Goal: Task Accomplishment & Management: Use online tool/utility

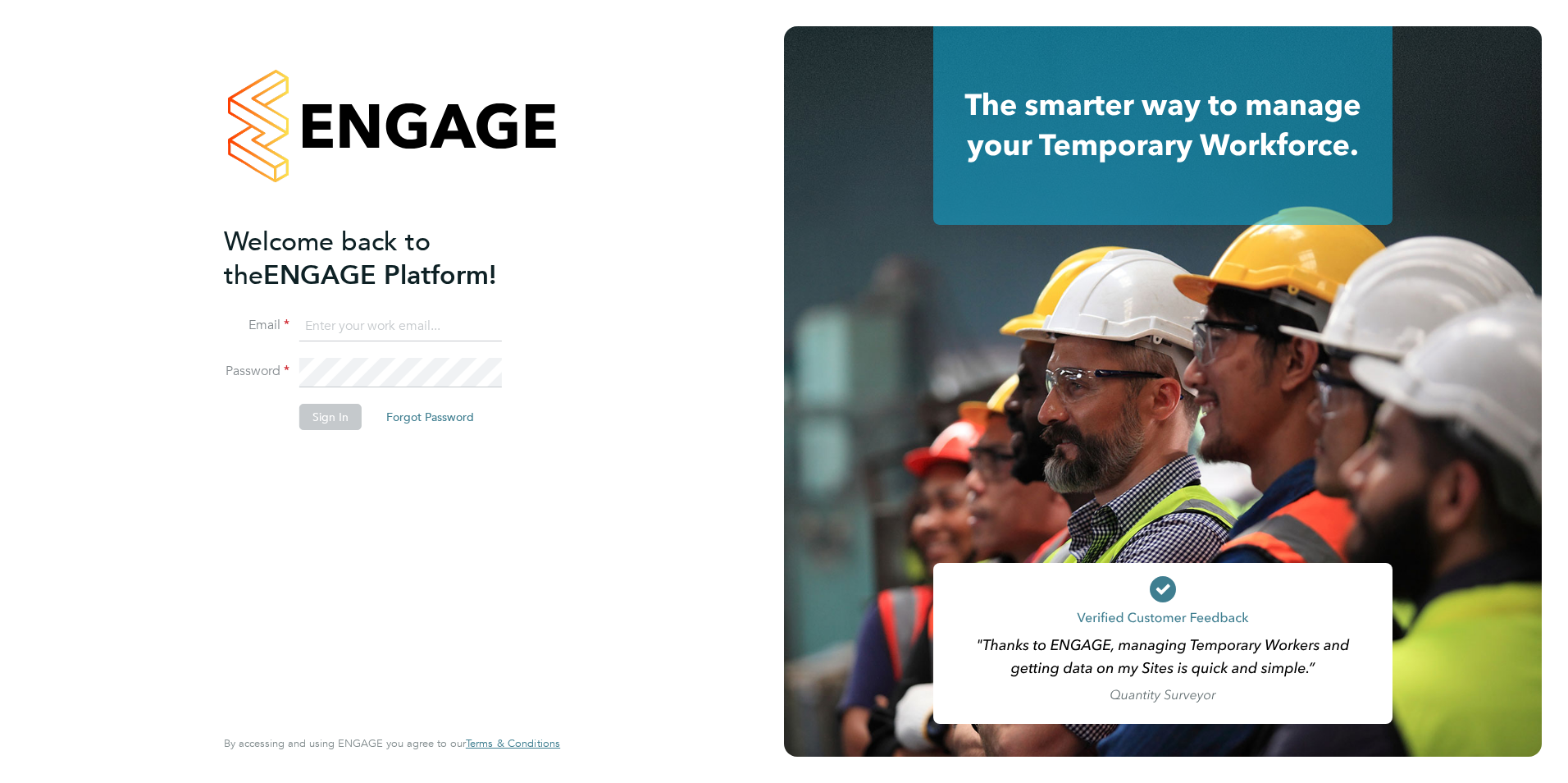
type input "[EMAIL_ADDRESS][DOMAIN_NAME]"
click at [331, 417] on button "Sign In" at bounding box center [331, 416] width 62 height 27
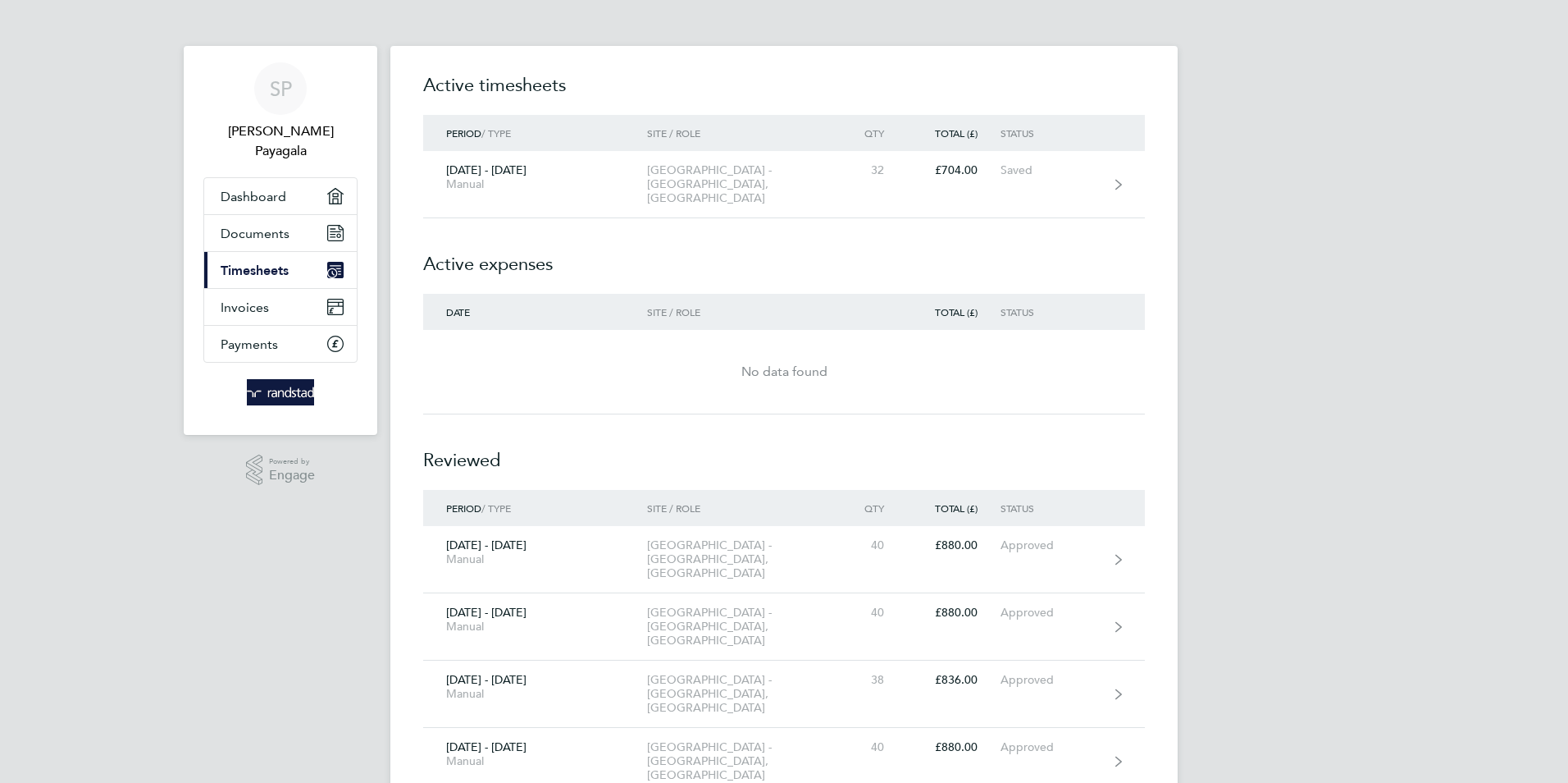
scroll to position [2, 0]
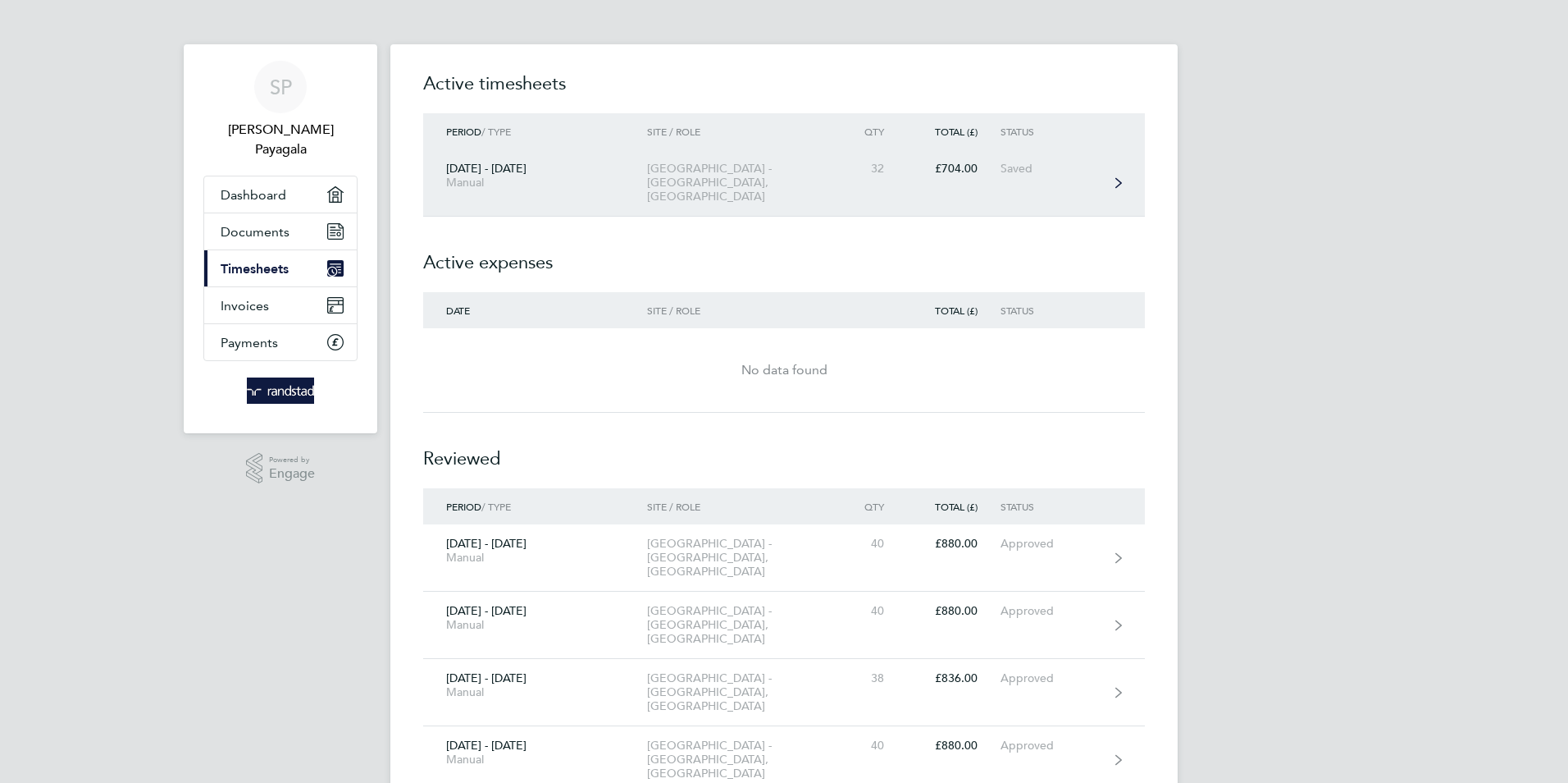
click at [1120, 167] on link "23 - 29 Aug 2025 Manual Regent Street - Crown Estate, Helpdesk 32 £704.00 Saved" at bounding box center [784, 182] width 722 height 67
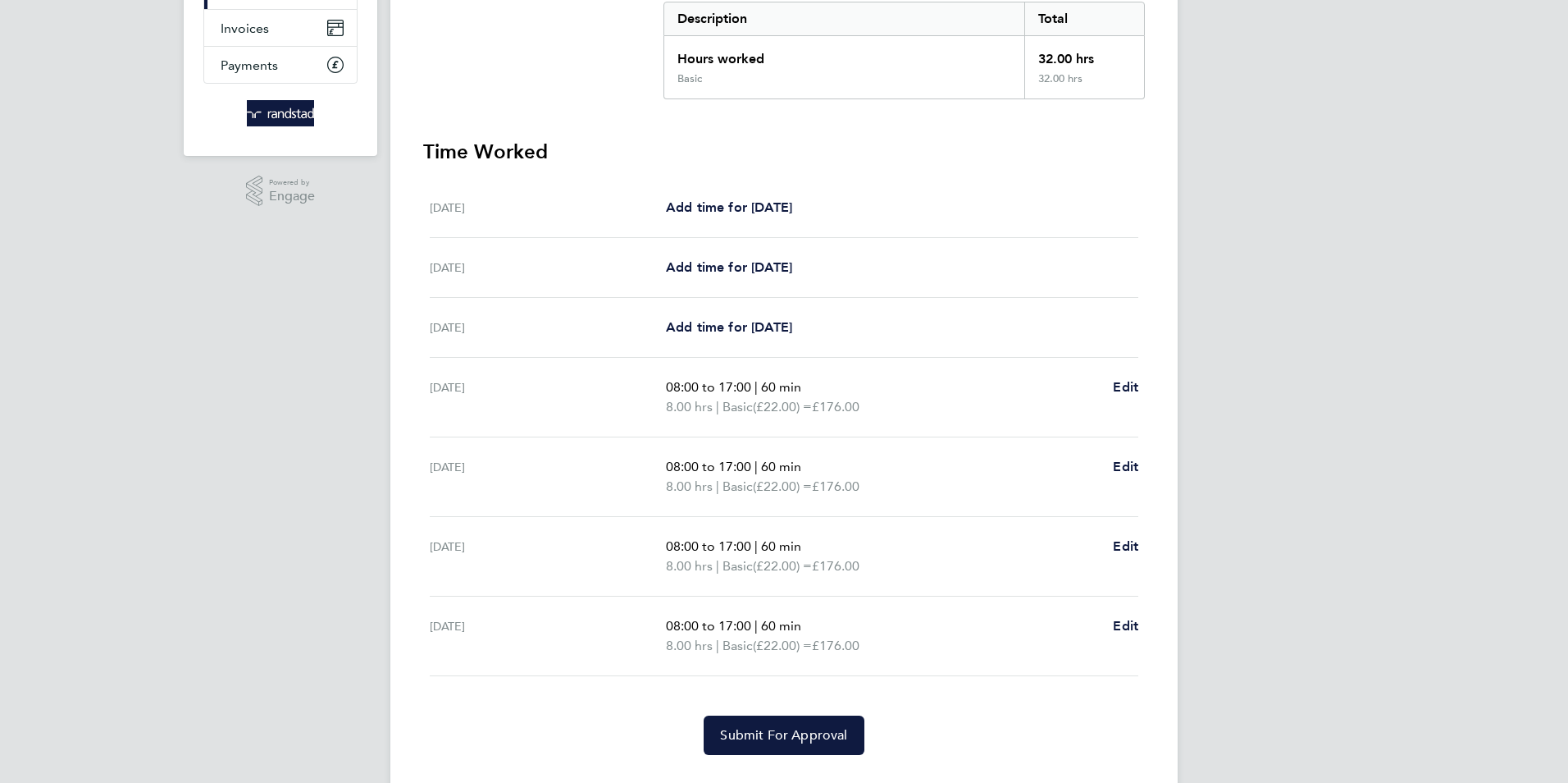
scroll to position [317, 0]
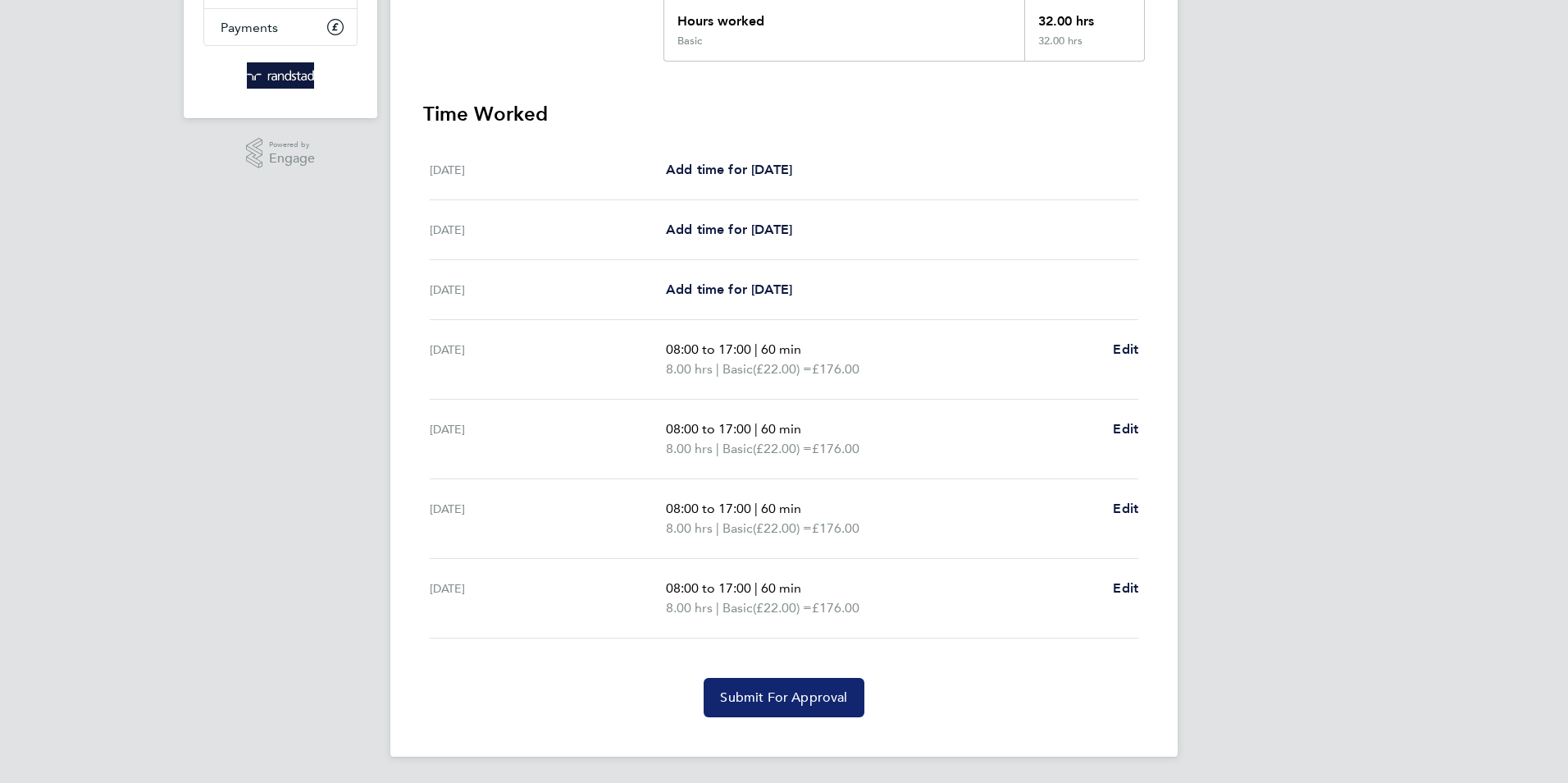
click at [753, 699] on span "Submit For Approval" at bounding box center [784, 698] width 127 height 17
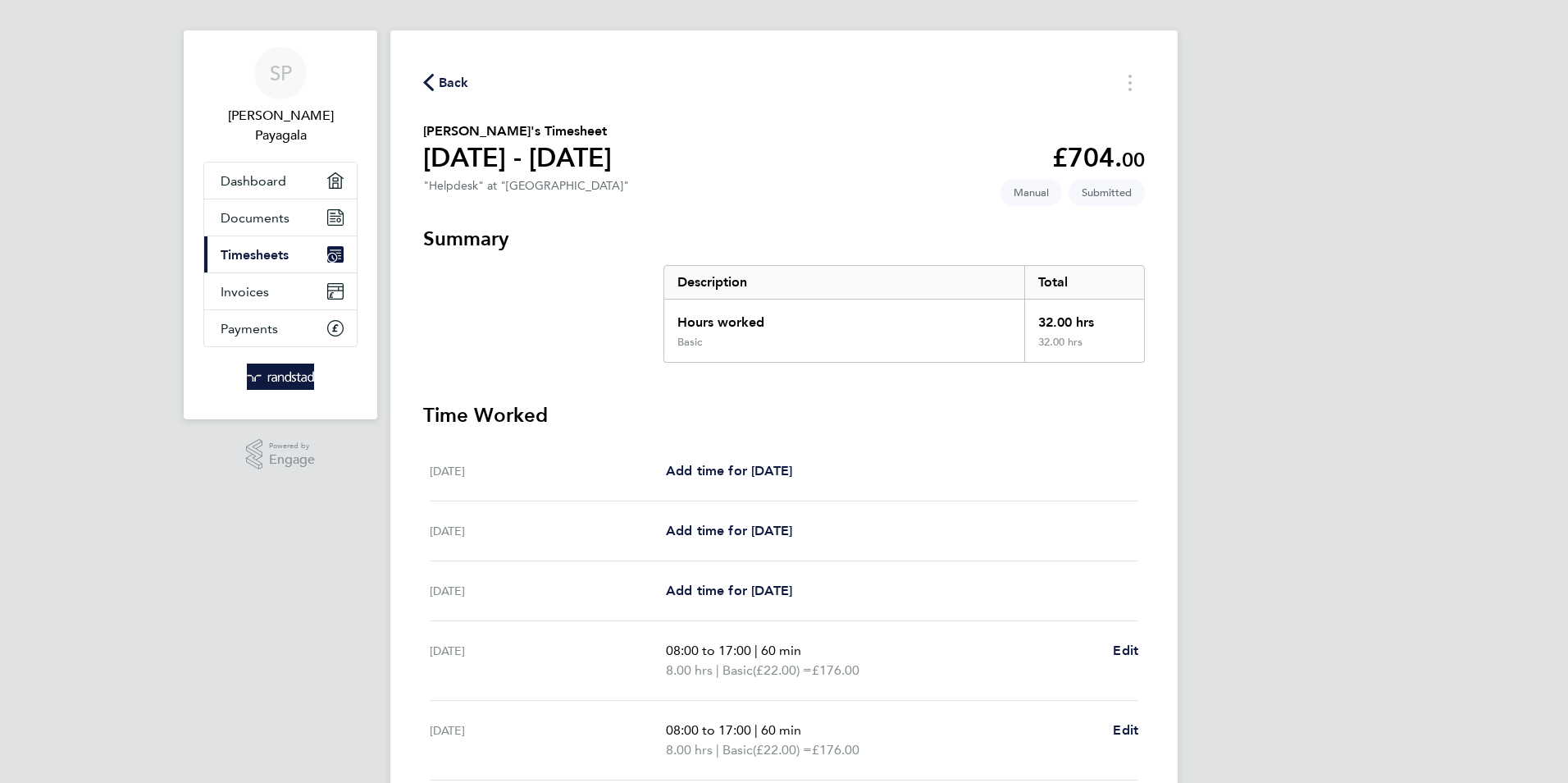
scroll to position [0, 0]
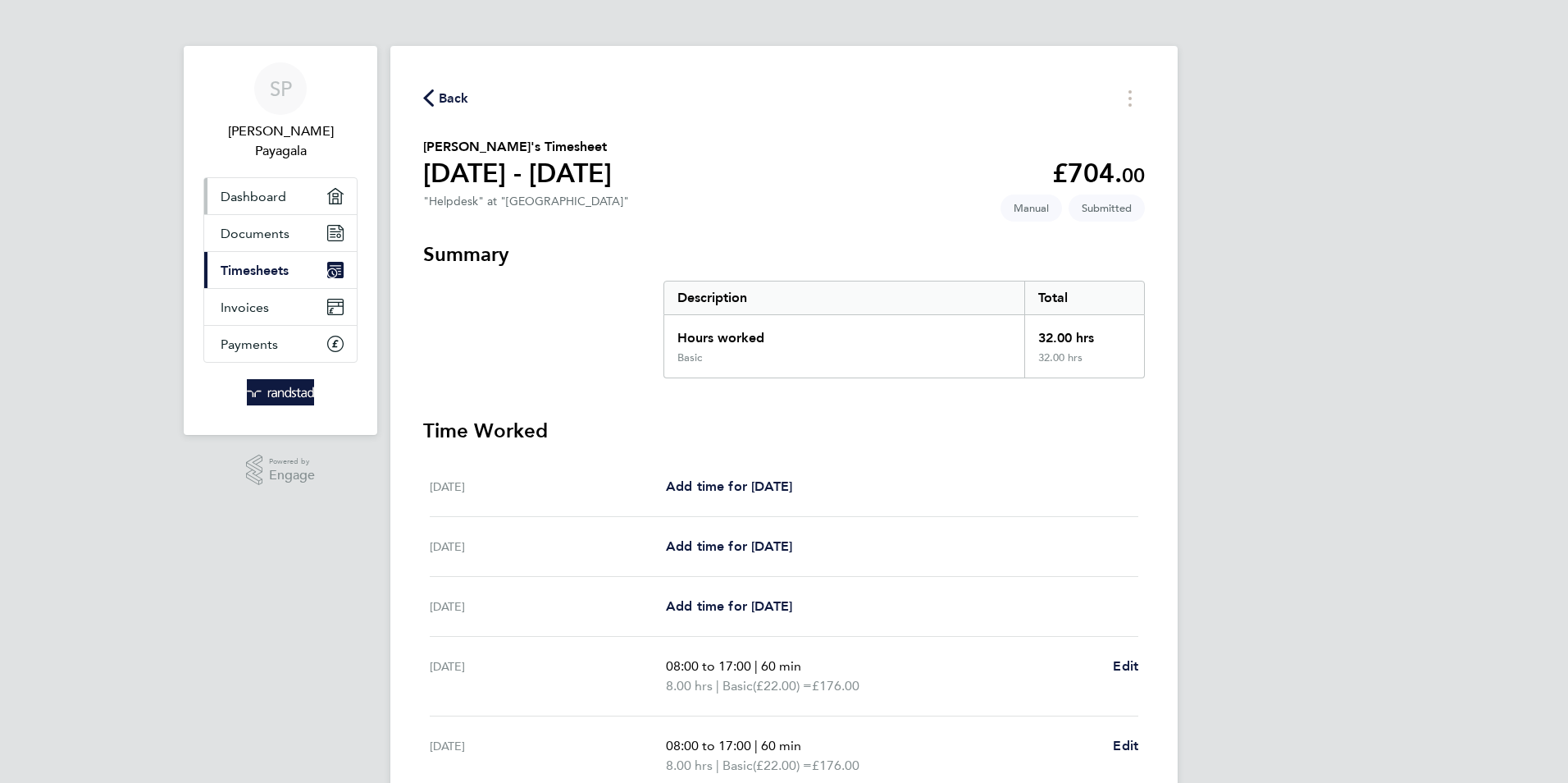
click at [243, 195] on span "Dashboard" at bounding box center [253, 196] width 65 height 16
